Goal: Task Accomplishment & Management: Manage account settings

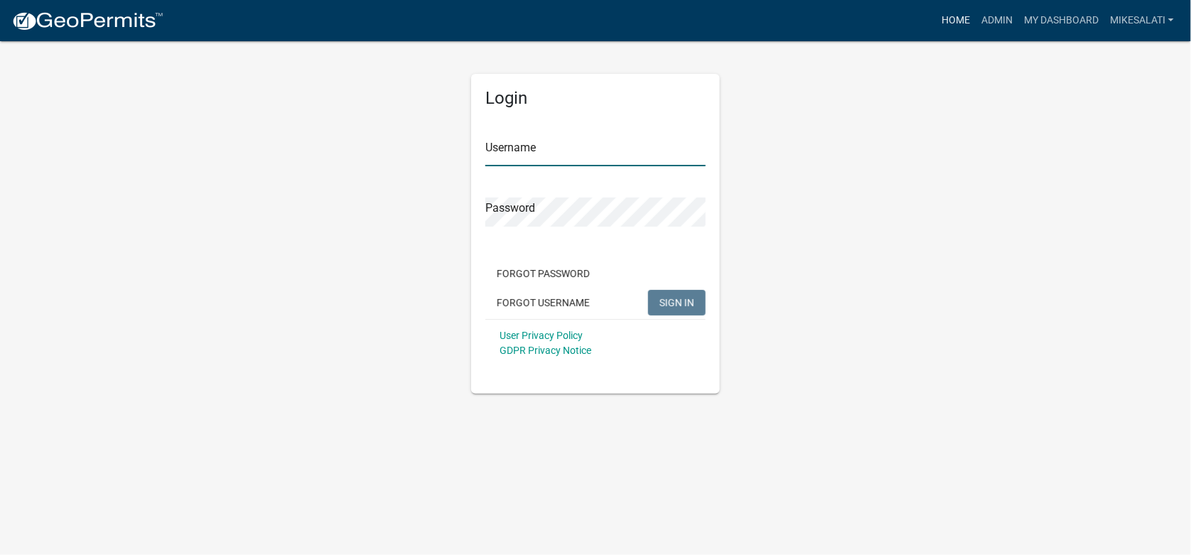
type input "MikeSalati"
click at [950, 21] on link "Home" at bounding box center [956, 20] width 40 height 27
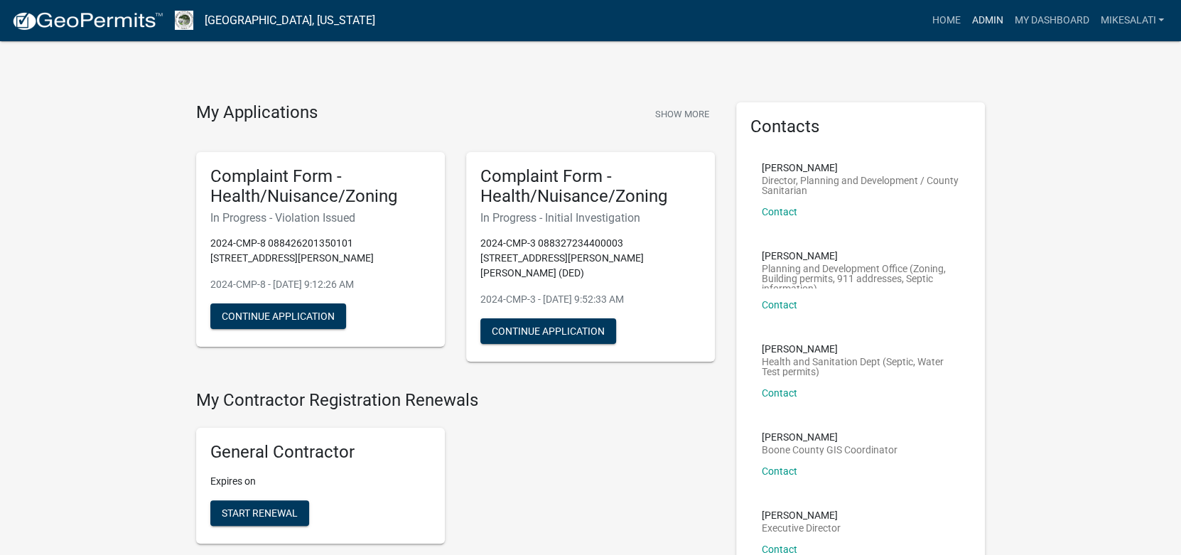
click at [979, 20] on link "Admin" at bounding box center [987, 20] width 43 height 27
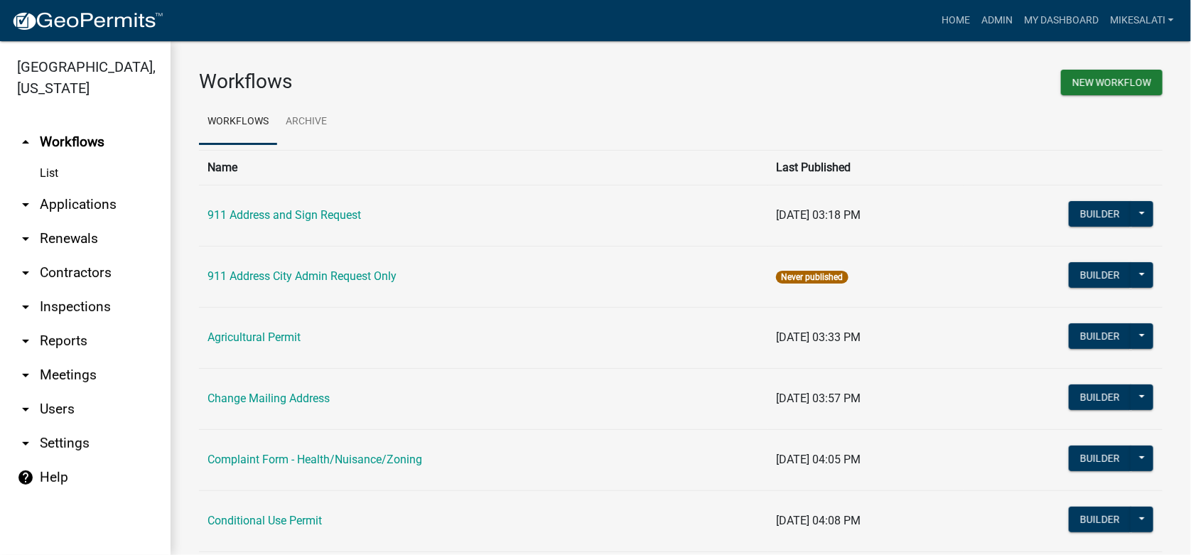
click at [60, 188] on link "arrow_drop_down Applications" at bounding box center [85, 205] width 171 height 34
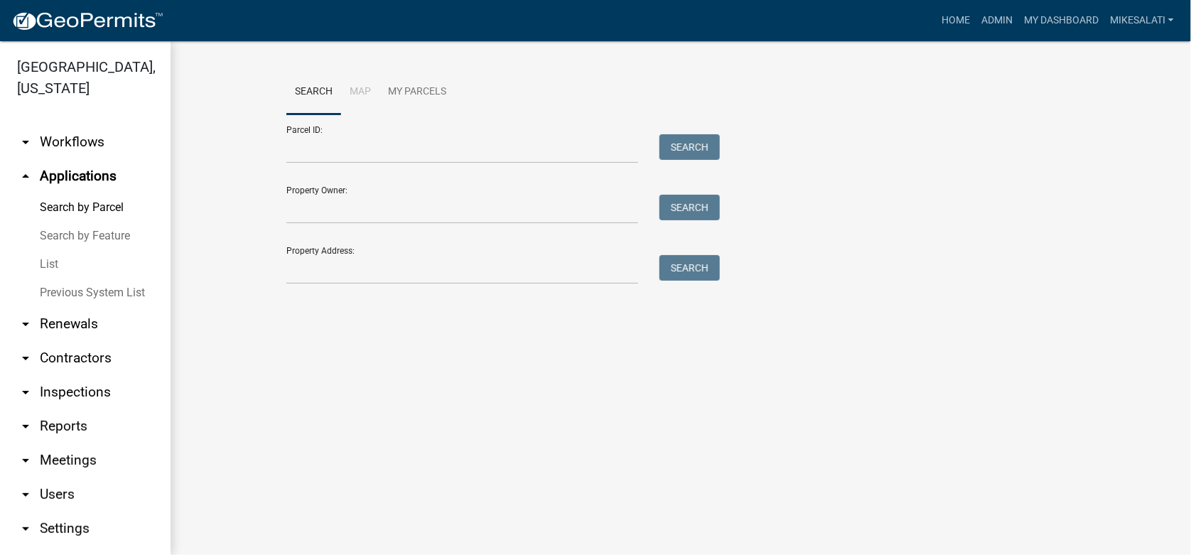
click at [48, 250] on link "List" at bounding box center [85, 264] width 171 height 28
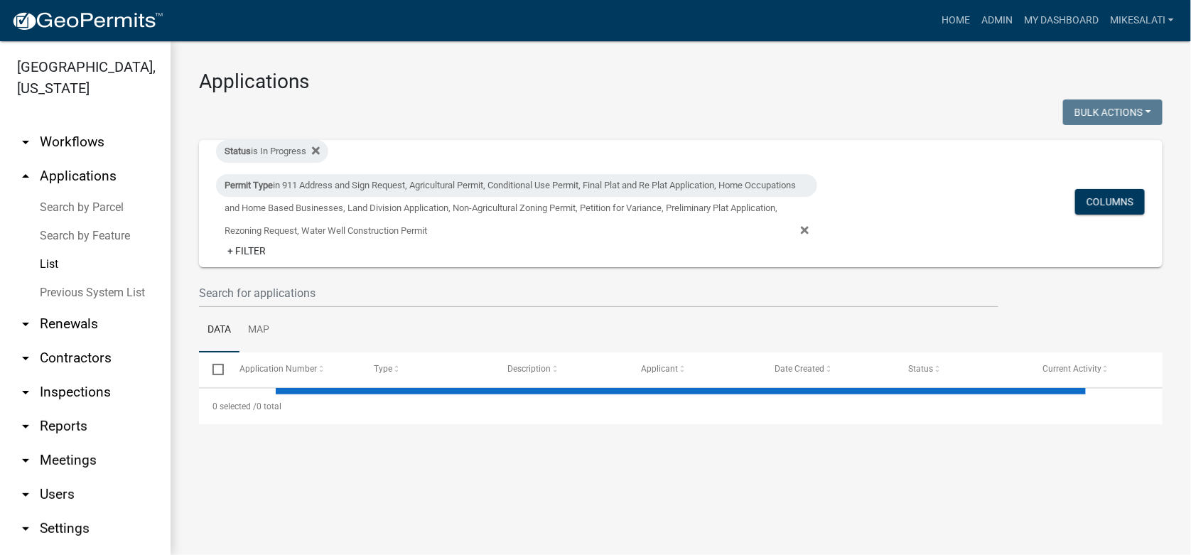
select select "1: 25"
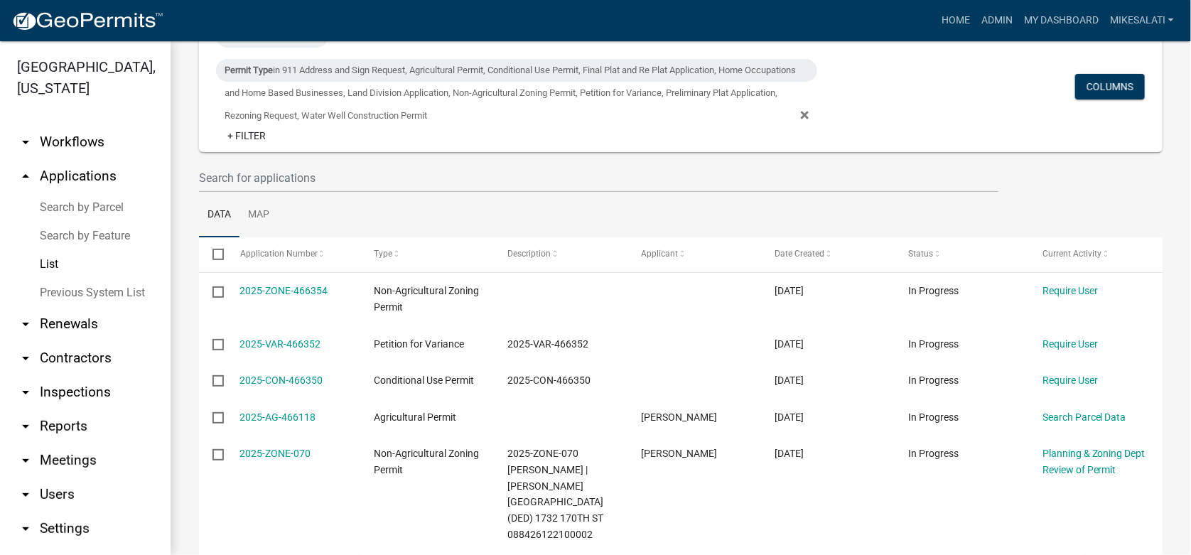
scroll to position [141, 0]
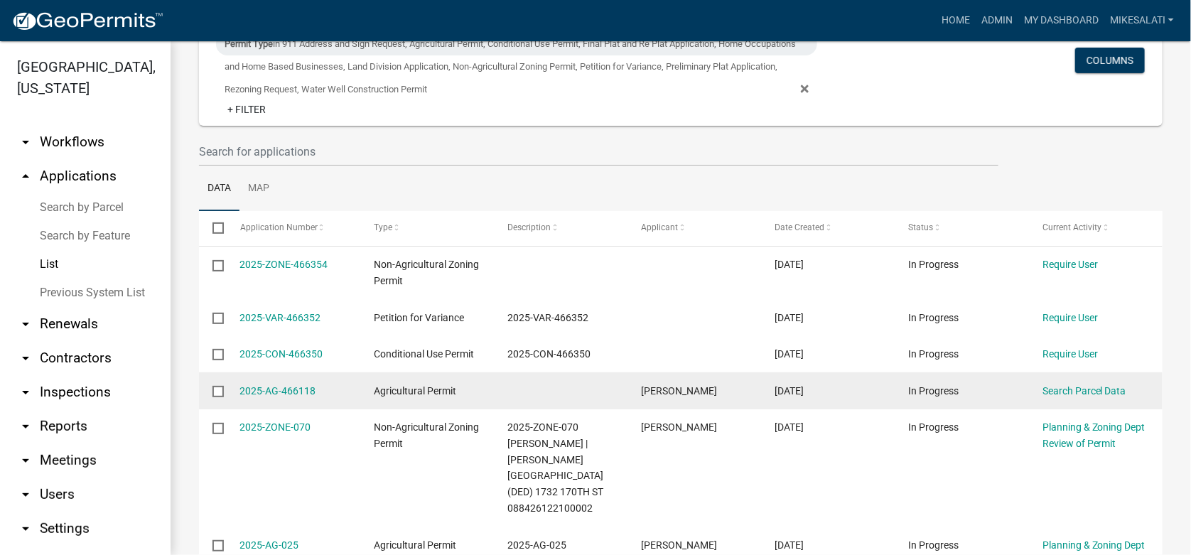
click at [219, 390] on input "checkbox" at bounding box center [216, 390] width 9 height 9
checkbox input "true"
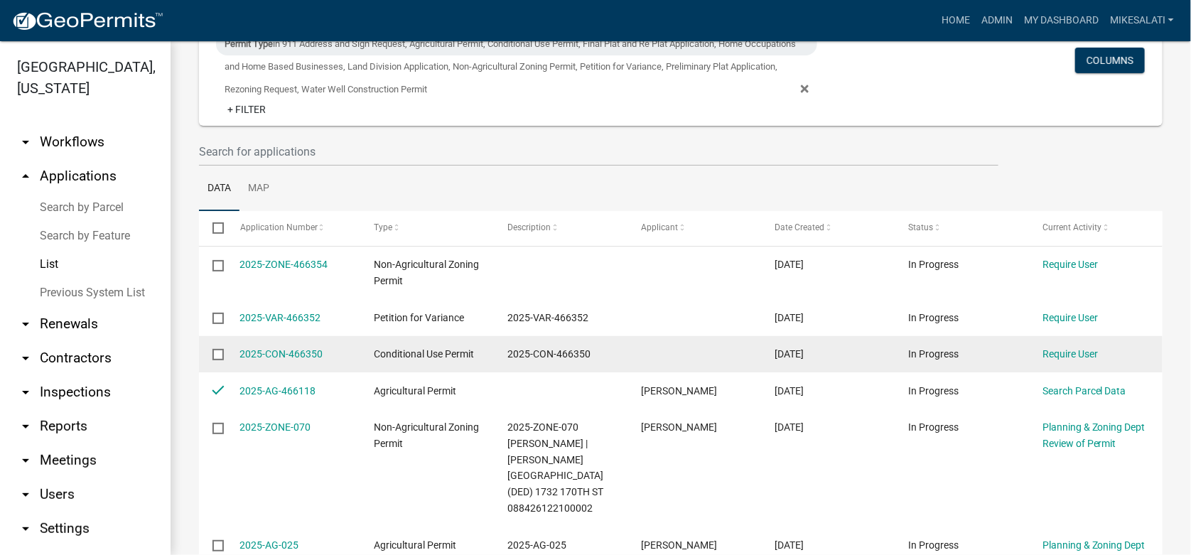
click at [218, 351] on input "checkbox" at bounding box center [216, 353] width 9 height 9
checkbox input "true"
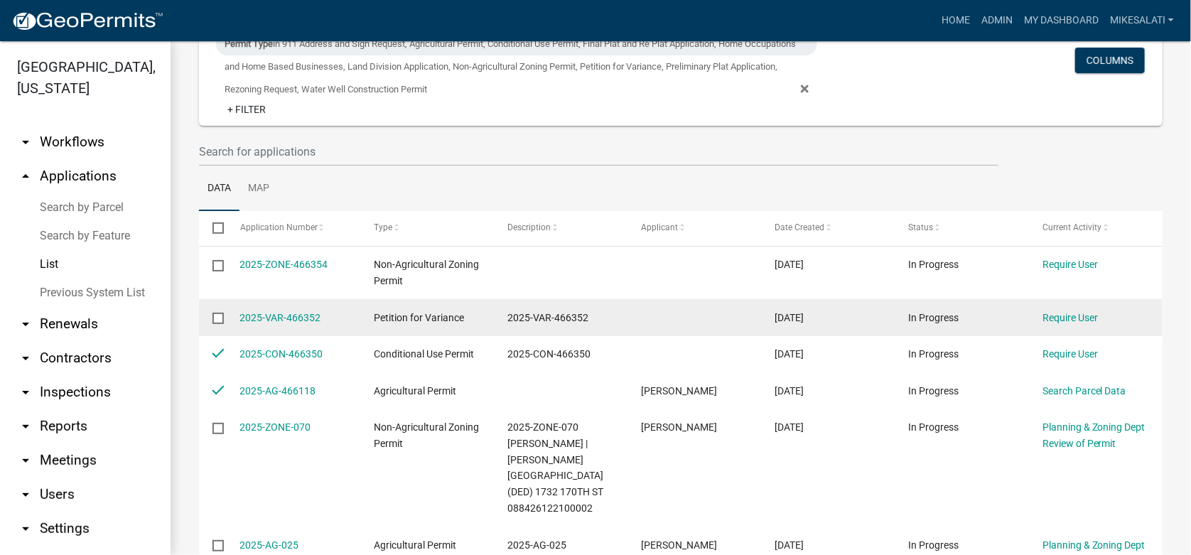
click at [215, 319] on input "checkbox" at bounding box center [216, 317] width 9 height 9
checkbox input "true"
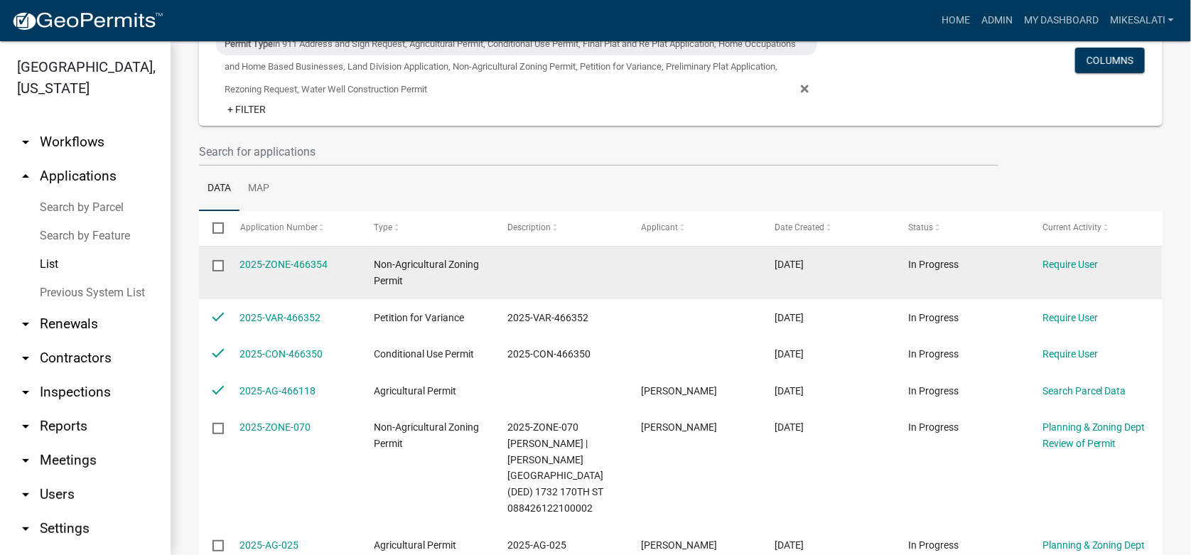
click at [220, 260] on input "checkbox" at bounding box center [216, 264] width 9 height 9
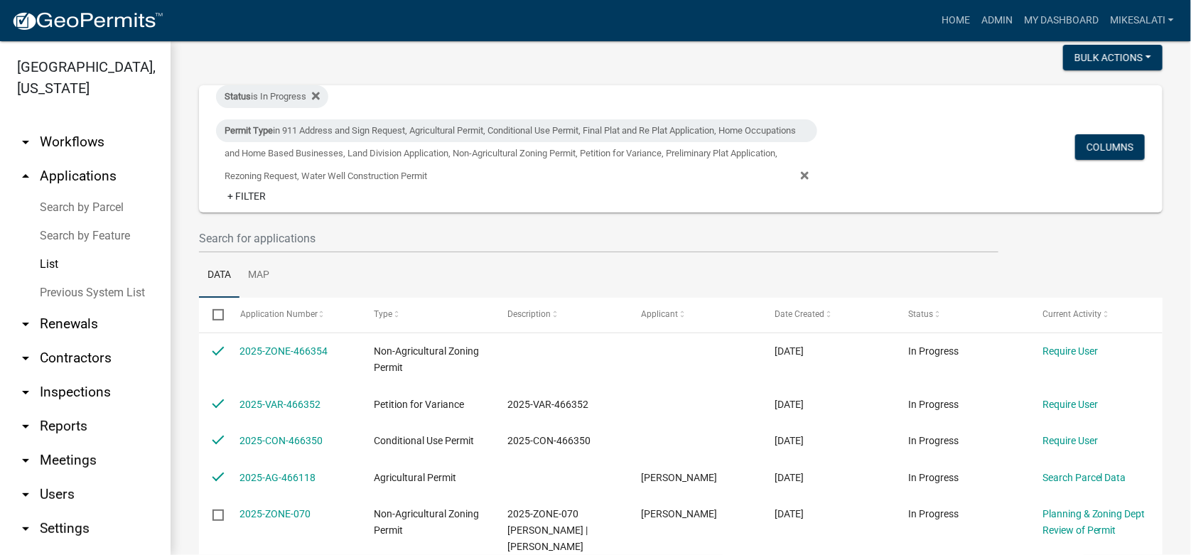
scroll to position [0, 0]
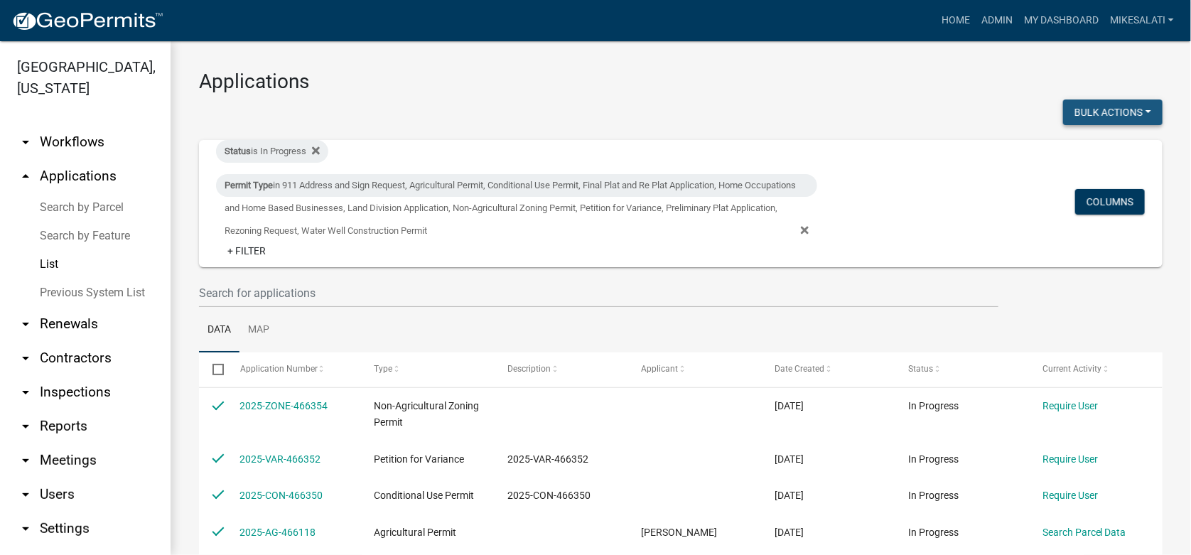
click at [1104, 102] on button "Bulk Actions" at bounding box center [1112, 112] width 99 height 26
click at [1073, 151] on button "Void" at bounding box center [1106, 149] width 114 height 34
checkbox input "false"
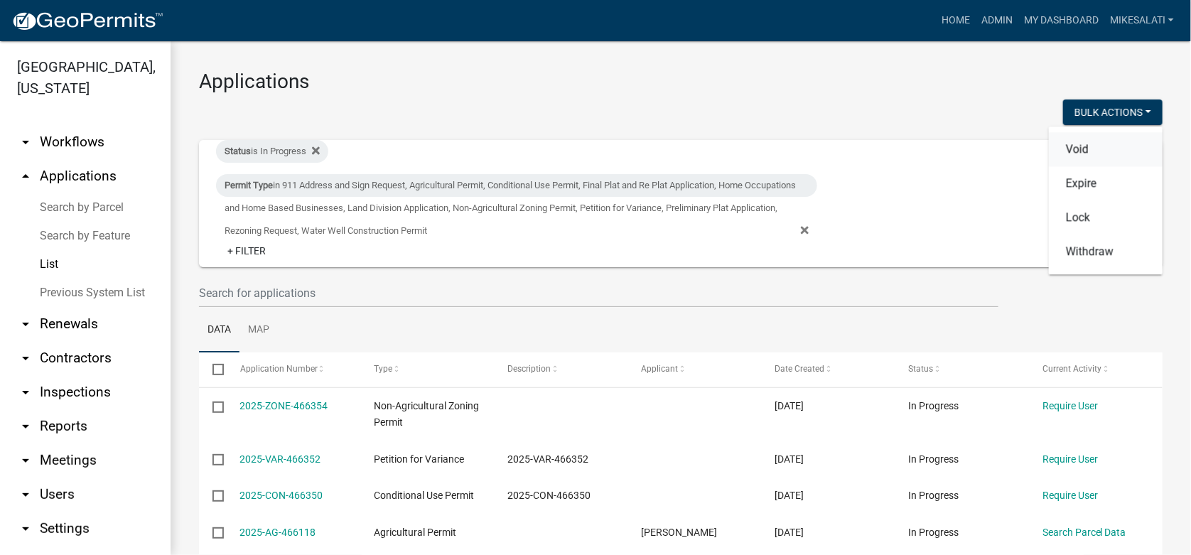
checkbox input "false"
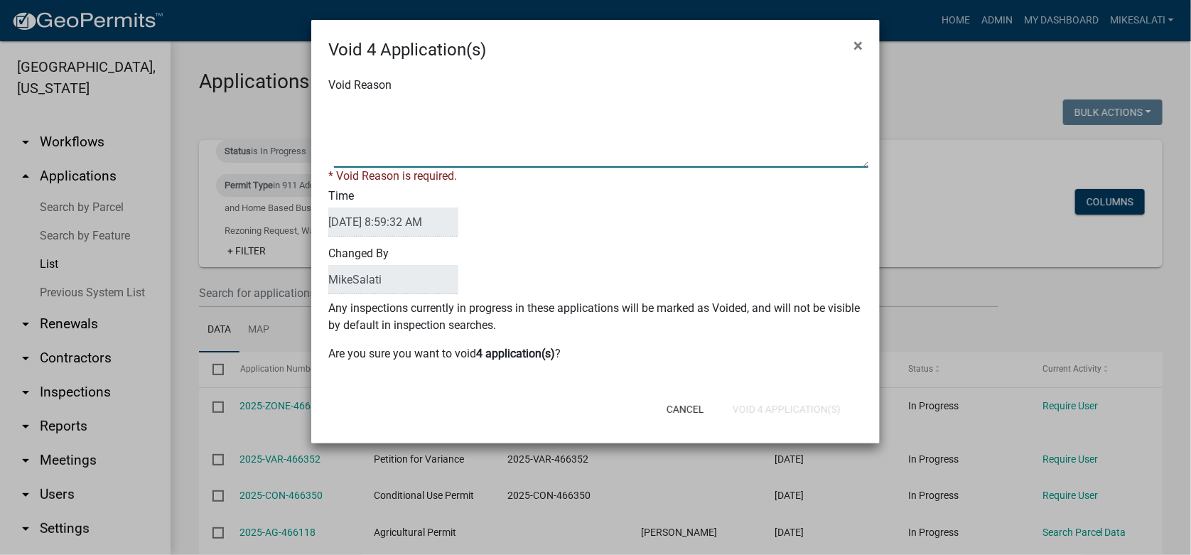
click at [350, 104] on textarea "Void Reason" at bounding box center [601, 132] width 534 height 71
type textarea "."
click at [789, 406] on div "Cancel Void 4 Application(s)" at bounding box center [688, 409] width 350 height 37
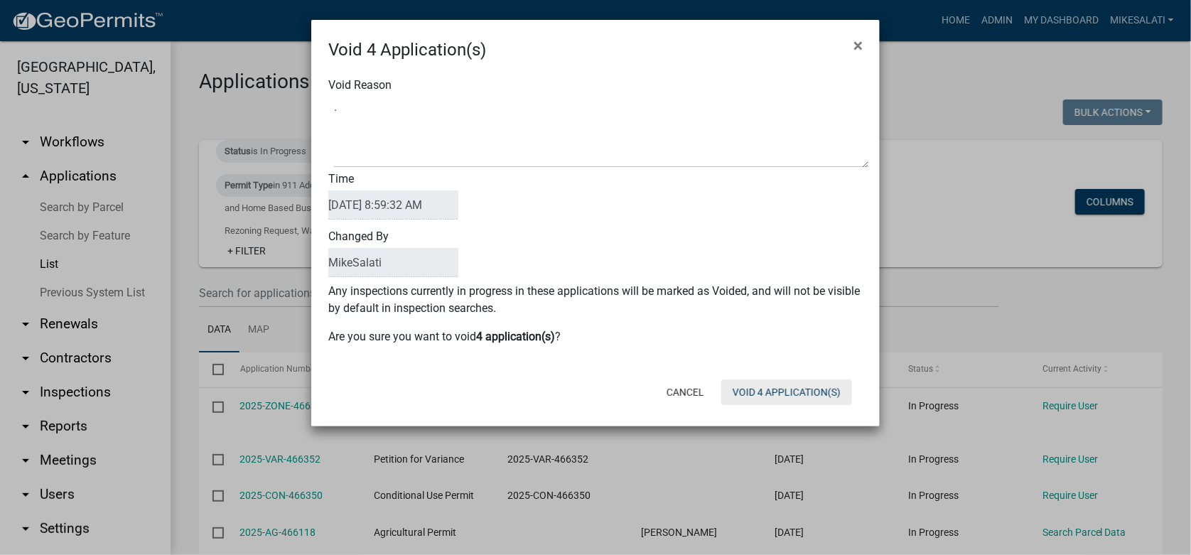
click at [788, 391] on button "Void 4 Application(s)" at bounding box center [786, 392] width 131 height 26
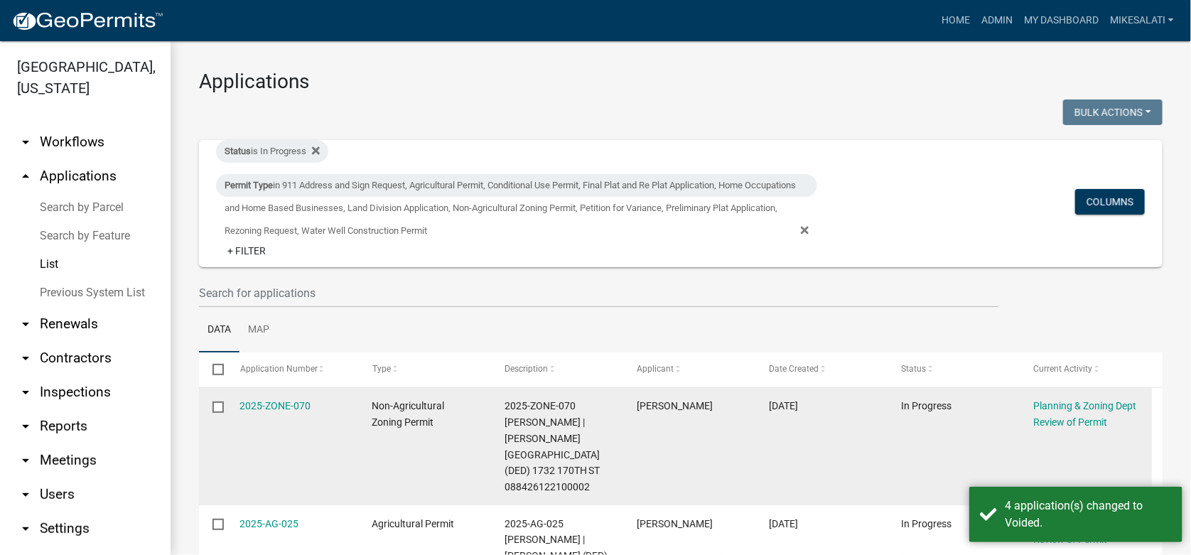
click at [311, 404] on div "2025-ZONE-070" at bounding box center [292, 406] width 105 height 16
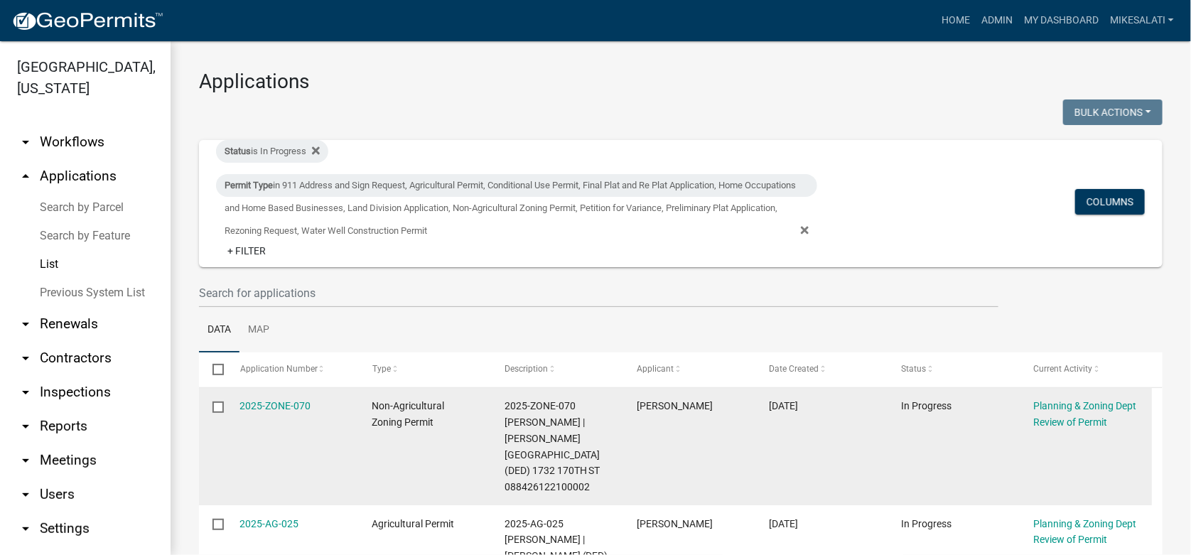
click at [220, 407] on input "checkbox" at bounding box center [216, 405] width 9 height 9
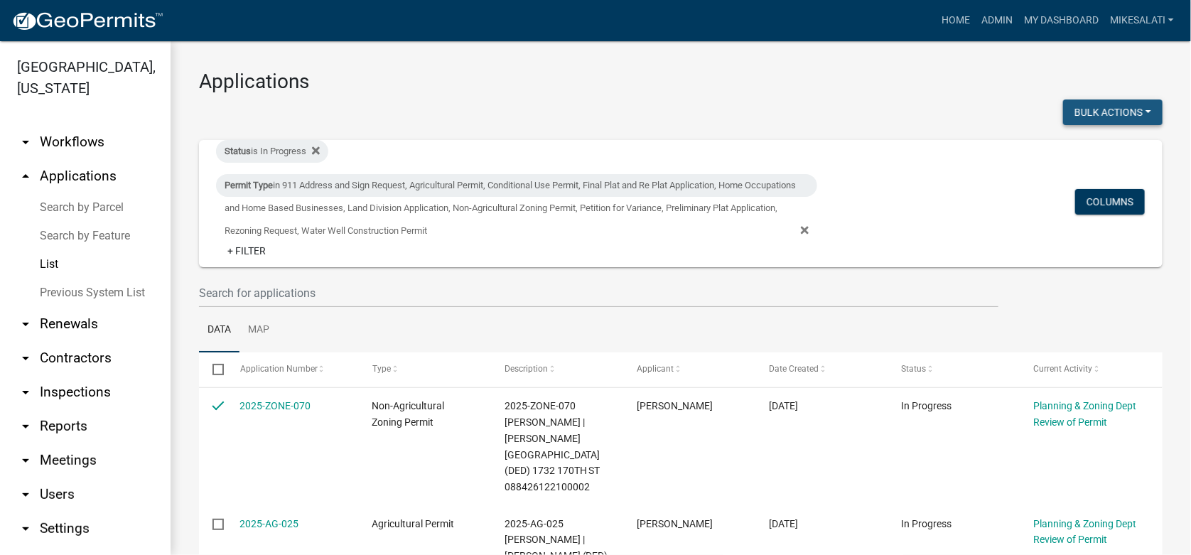
click at [1123, 110] on button "Bulk Actions" at bounding box center [1112, 112] width 99 height 26
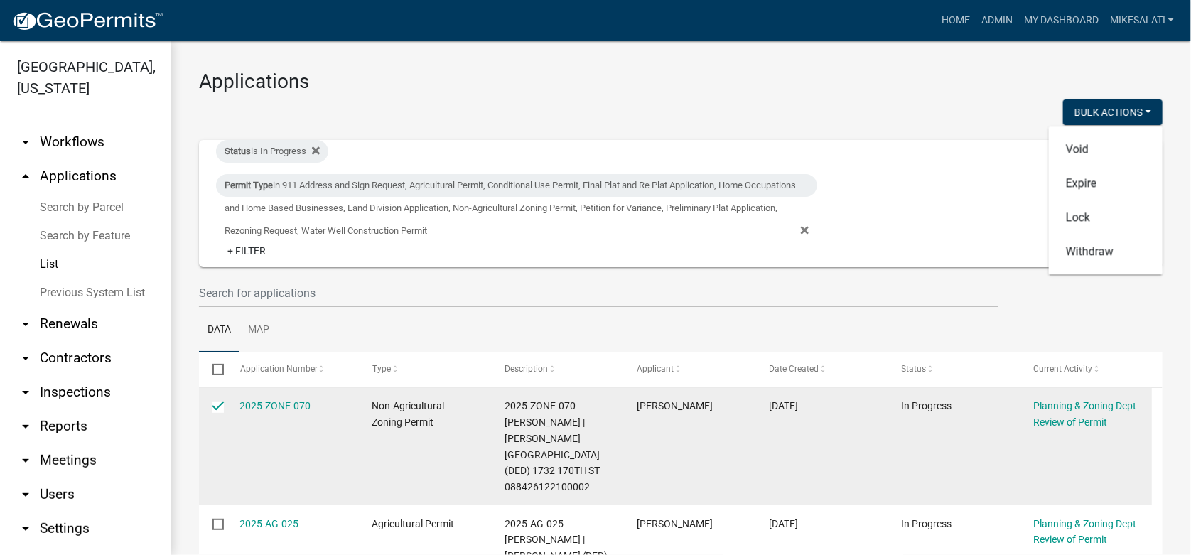
click at [214, 404] on input "checkbox" at bounding box center [216, 405] width 9 height 9
checkbox input "false"
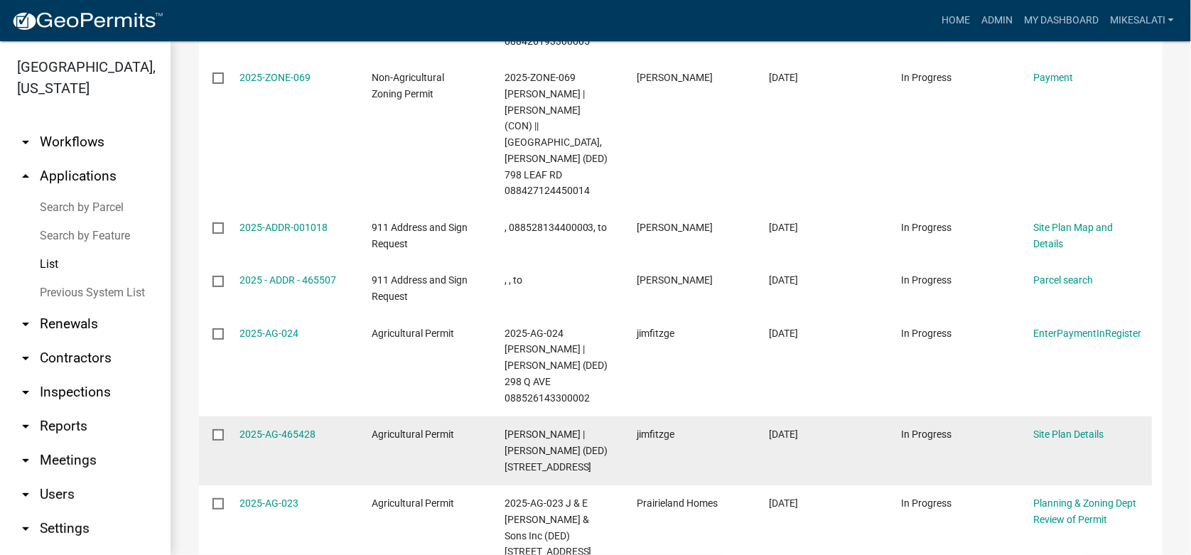
scroll to position [639, 0]
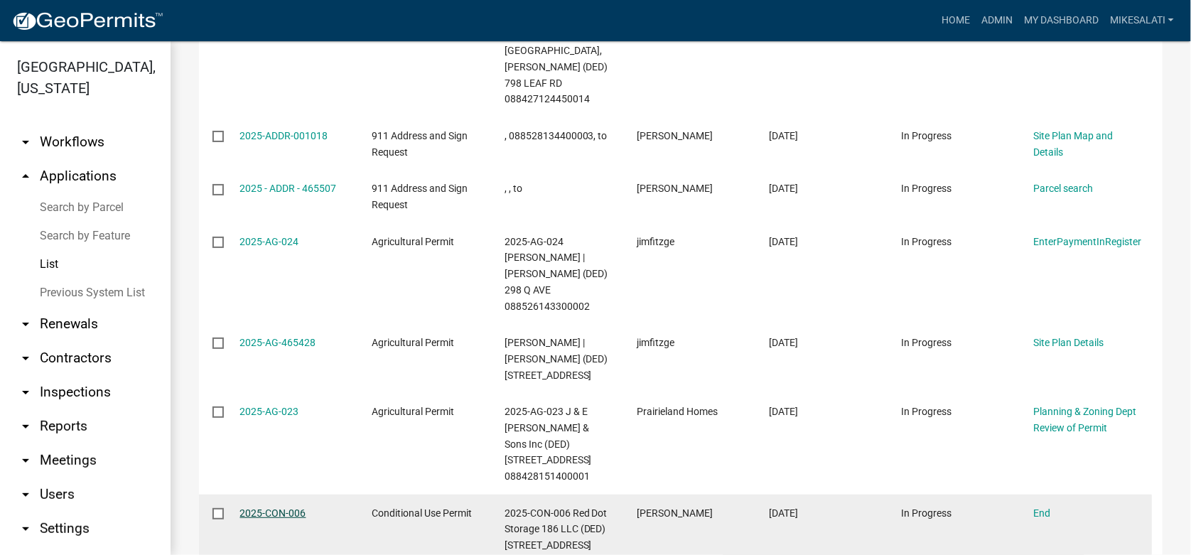
click at [279, 507] on link "2025-CON-006" at bounding box center [273, 512] width 66 height 11
